Goal: Information Seeking & Learning: Learn about a topic

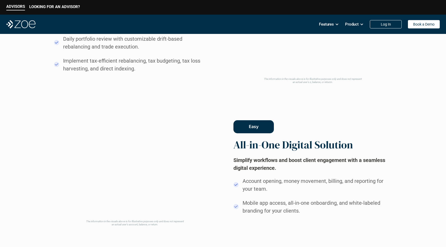
scroll to position [358, 0]
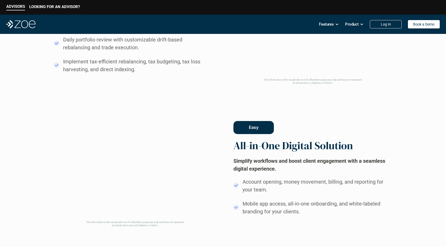
click at [304, 101] on div "Personalized Better Investment Management Leverage fractional trading to provid…" at bounding box center [222, 168] width 401 height 451
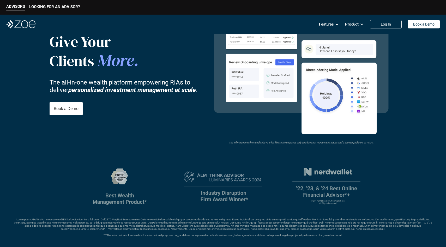
scroll to position [0, 0]
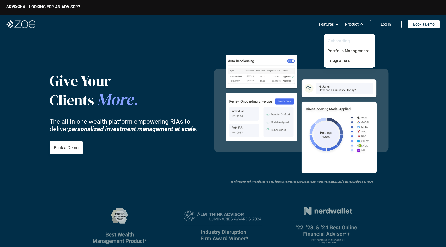
click at [342, 40] on link "Onboarding" at bounding box center [338, 40] width 22 height 5
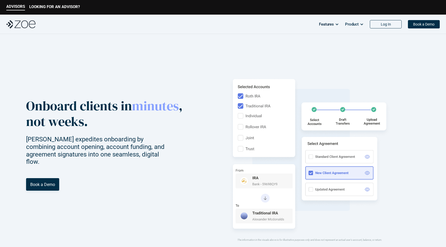
click at [14, 4] on p "ADVISORS" at bounding box center [15, 6] width 19 height 5
click at [14, 8] on p "ADVISORS" at bounding box center [15, 6] width 19 height 5
click at [49, 8] on p "LOOKING FOR AN ADVISOR?" at bounding box center [54, 6] width 51 height 5
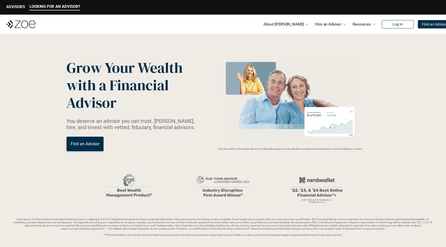
click at [10, 5] on p "ADVISORS" at bounding box center [15, 6] width 19 height 5
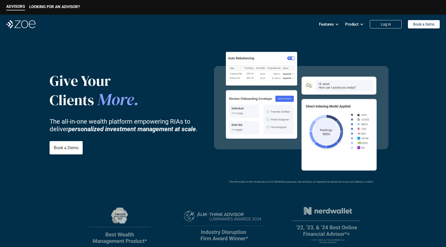
click at [275, 52] on video at bounding box center [301, 107] width 190 height 134
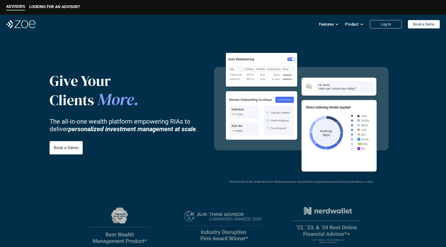
click at [267, 63] on video at bounding box center [301, 108] width 190 height 134
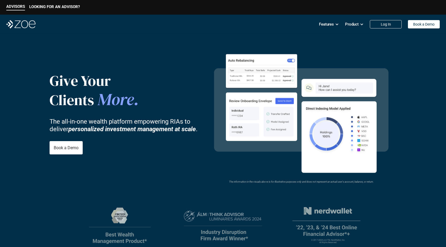
click at [266, 71] on video at bounding box center [301, 110] width 190 height 134
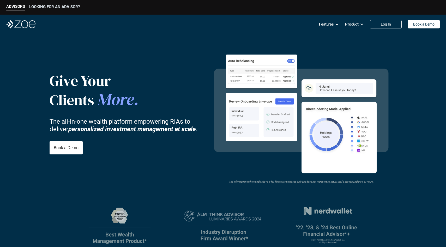
click at [49, 4] on p "LOOKING FOR AN ADVISOR?" at bounding box center [54, 6] width 51 height 5
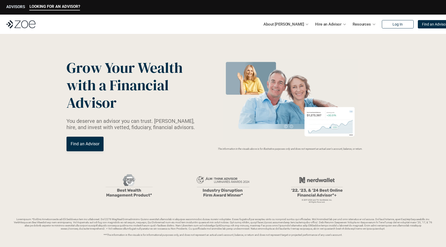
click at [12, 7] on p "ADVISORS" at bounding box center [15, 6] width 19 height 5
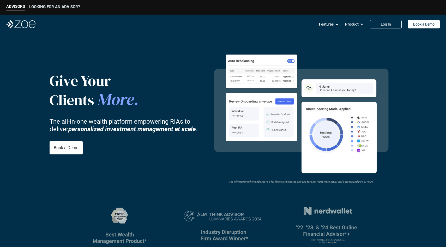
click at [54, 5] on p "LOOKING FOR AN ADVISOR?" at bounding box center [54, 6] width 51 height 5
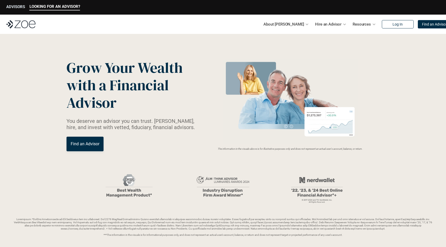
click at [19, 6] on p "ADVISORS" at bounding box center [15, 6] width 19 height 5
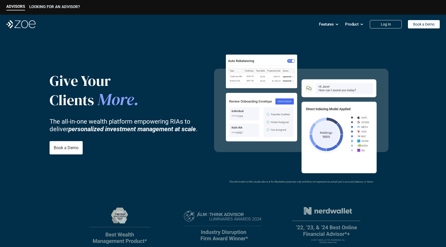
click at [53, 5] on p "LOOKING FOR AN ADVISOR?" at bounding box center [54, 6] width 51 height 5
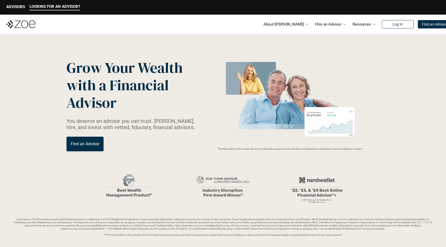
click at [131, 128] on p "You deserve an advisor you can trust. [PERSON_NAME], hire, and invest with vett…" at bounding box center [133, 124] width 135 height 13
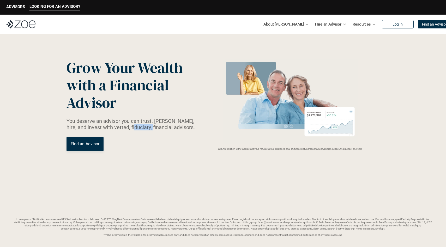
click at [131, 128] on p "You deserve an advisor you can trust. [PERSON_NAME], hire, and invest with vett…" at bounding box center [133, 124] width 135 height 13
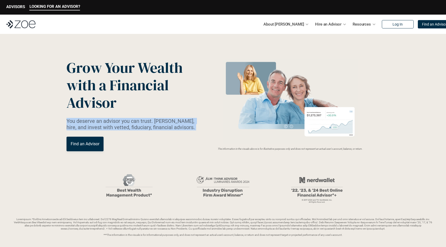
click at [131, 128] on p "You deserve an advisor you can trust. [PERSON_NAME], hire, and invest with vett…" at bounding box center [133, 124] width 135 height 13
click at [127, 124] on p "You deserve an advisor you can trust. [PERSON_NAME], hire, and invest with vett…" at bounding box center [133, 124] width 135 height 13
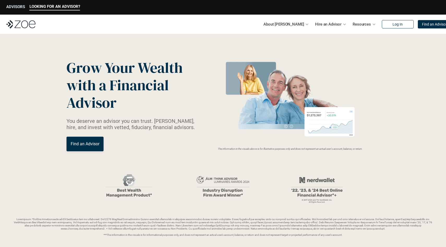
click at [21, 7] on p "ADVISORS" at bounding box center [15, 6] width 19 height 5
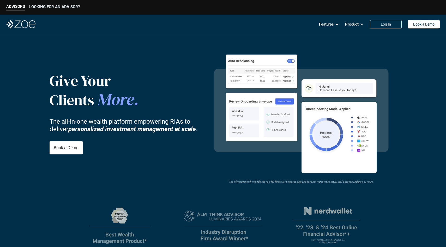
click at [76, 5] on p "LOOKING FOR AN ADVISOR?" at bounding box center [54, 6] width 51 height 5
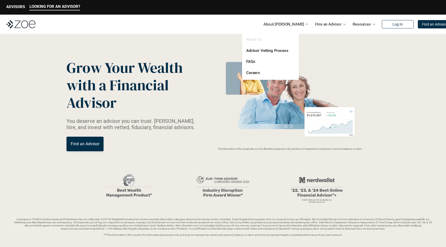
click at [252, 39] on link "About Us" at bounding box center [254, 39] width 16 height 5
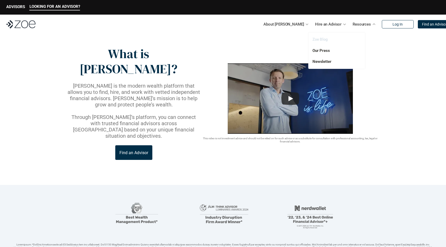
click at [322, 39] on link "Zoe Blog" at bounding box center [319, 39] width 15 height 5
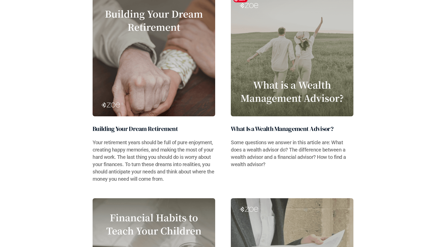
scroll to position [1818, 0]
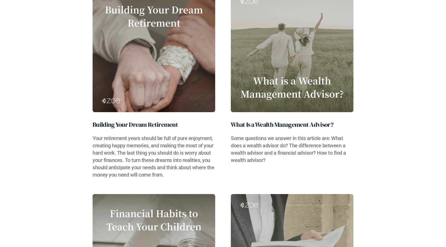
click at [261, 98] on img at bounding box center [292, 51] width 123 height 122
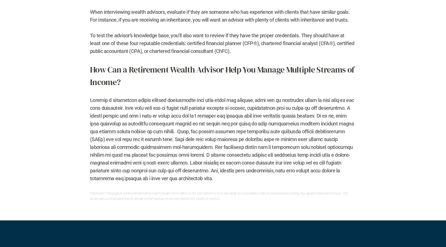
scroll to position [841, 0]
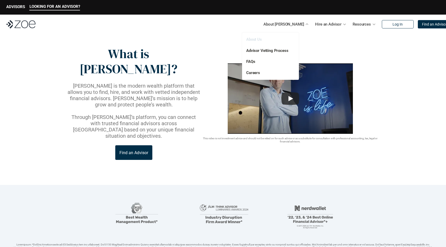
click at [256, 39] on link "About Us" at bounding box center [254, 39] width 16 height 5
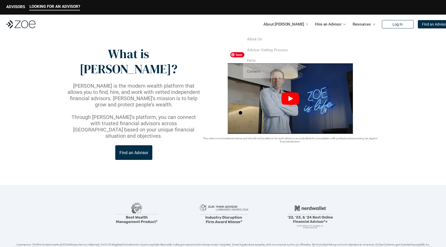
click at [239, 96] on img at bounding box center [290, 98] width 125 height 70
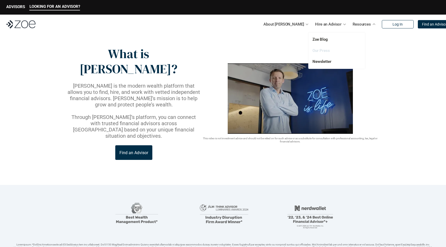
click at [322, 50] on link "Our Press" at bounding box center [320, 50] width 17 height 5
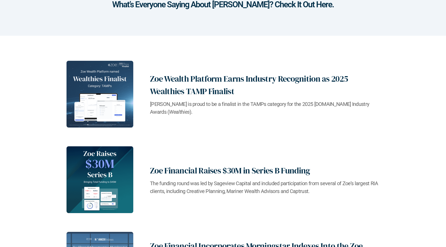
scroll to position [197, 0]
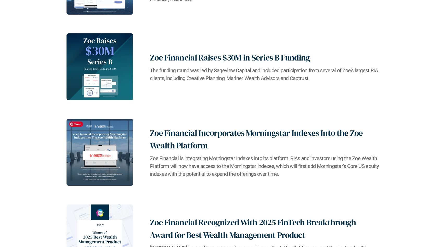
click at [91, 150] on img at bounding box center [99, 152] width 67 height 67
